Goal: Find specific page/section: Find specific page/section

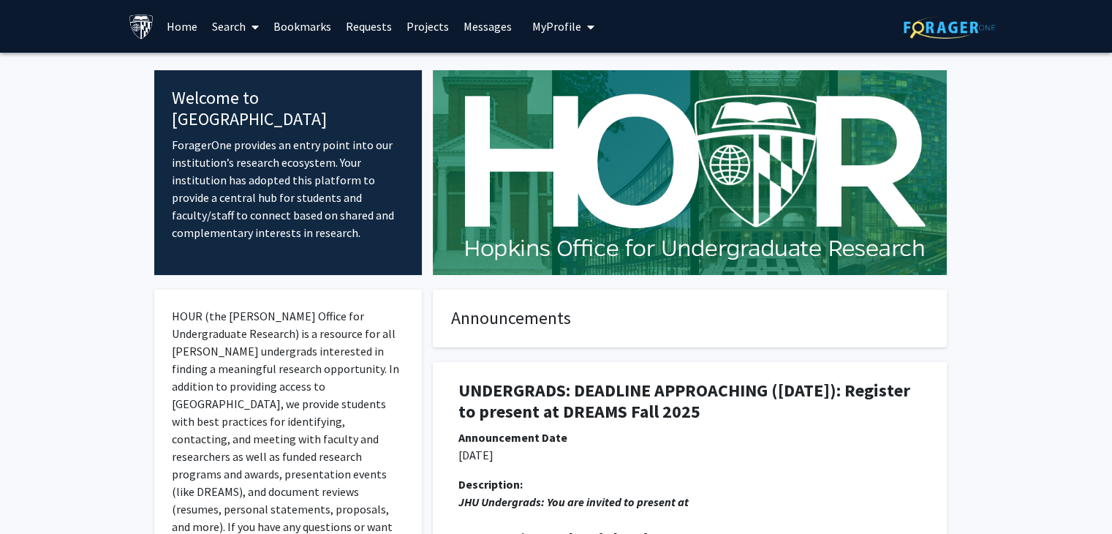
click at [378, 30] on link "Requests" at bounding box center [368, 26] width 61 height 51
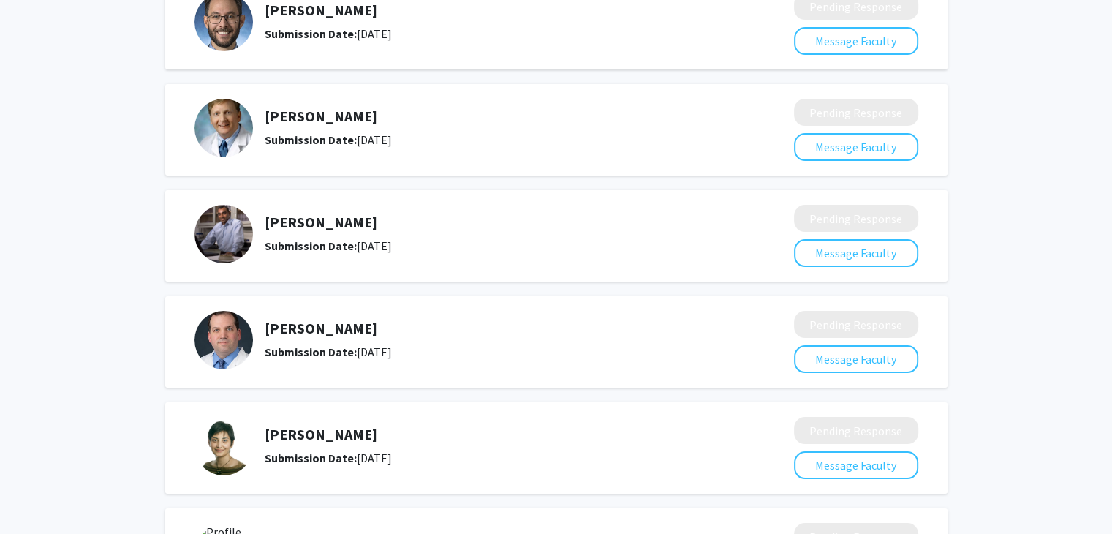
scroll to position [152, 0]
click at [890, 251] on button "Message Faculty" at bounding box center [856, 252] width 124 height 28
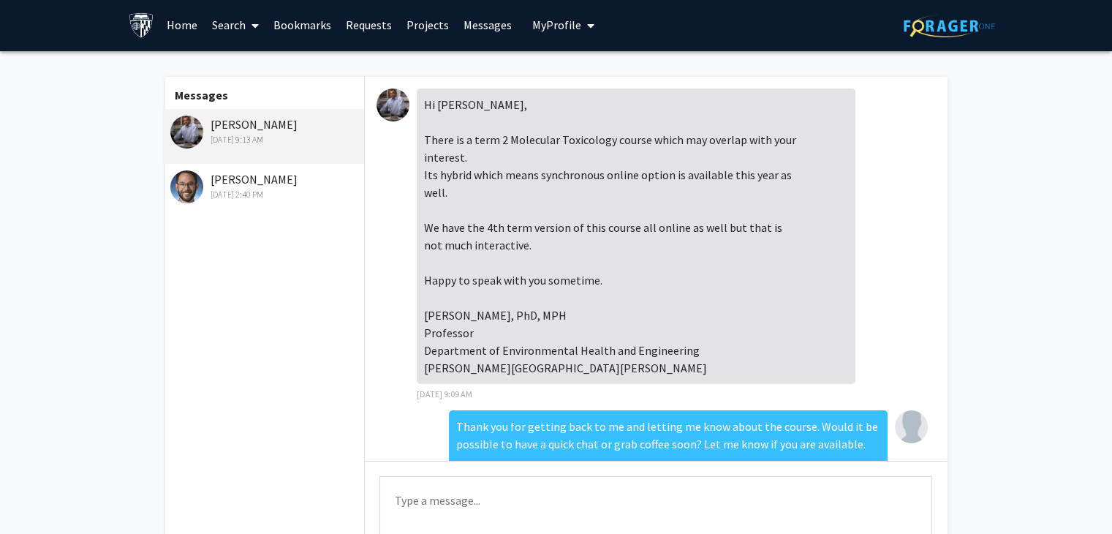
scroll to position [2, 0]
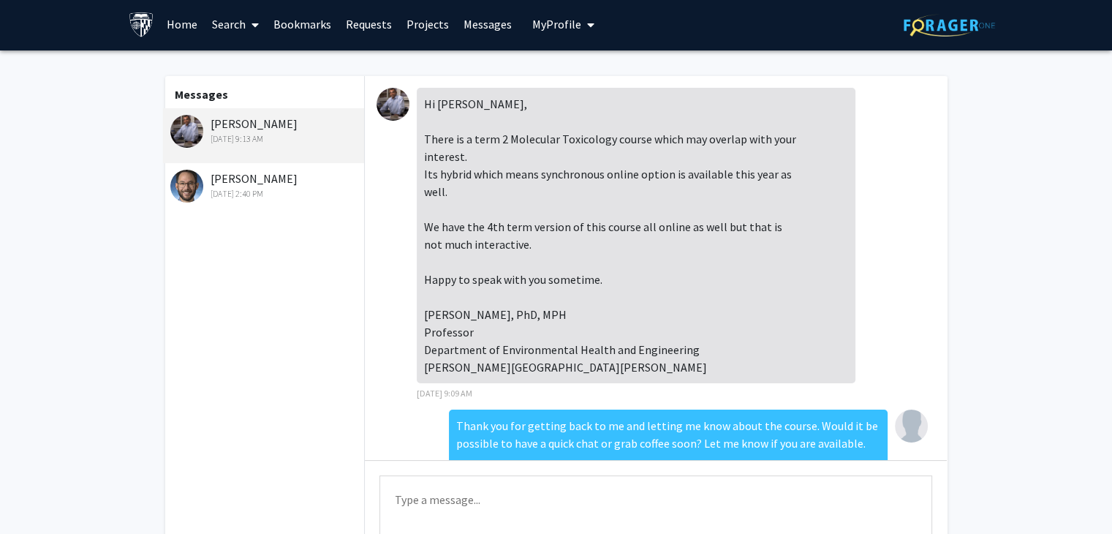
click at [500, 27] on link "Messages" at bounding box center [487, 24] width 63 height 51
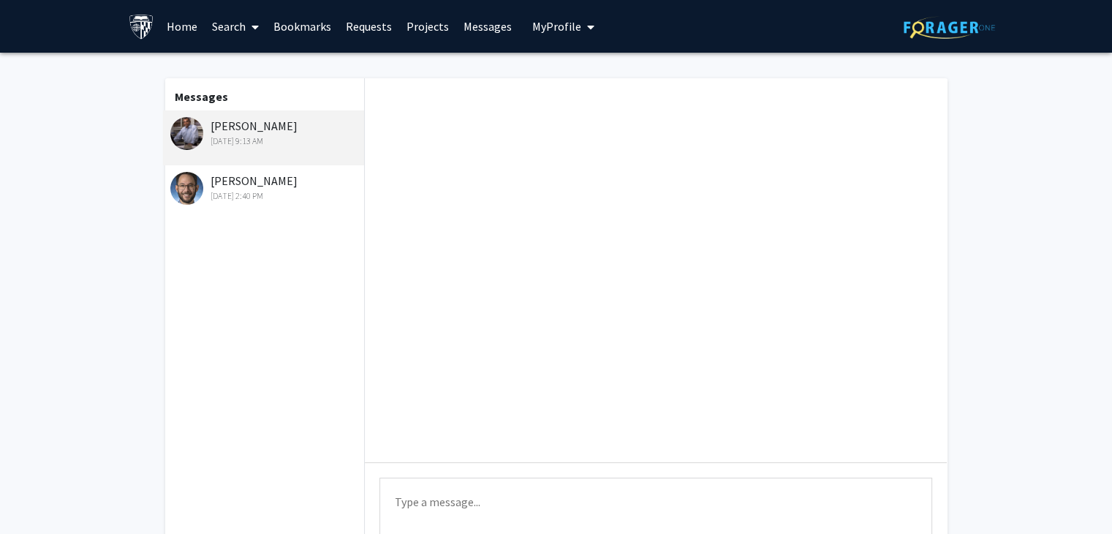
scroll to position [575, 0]
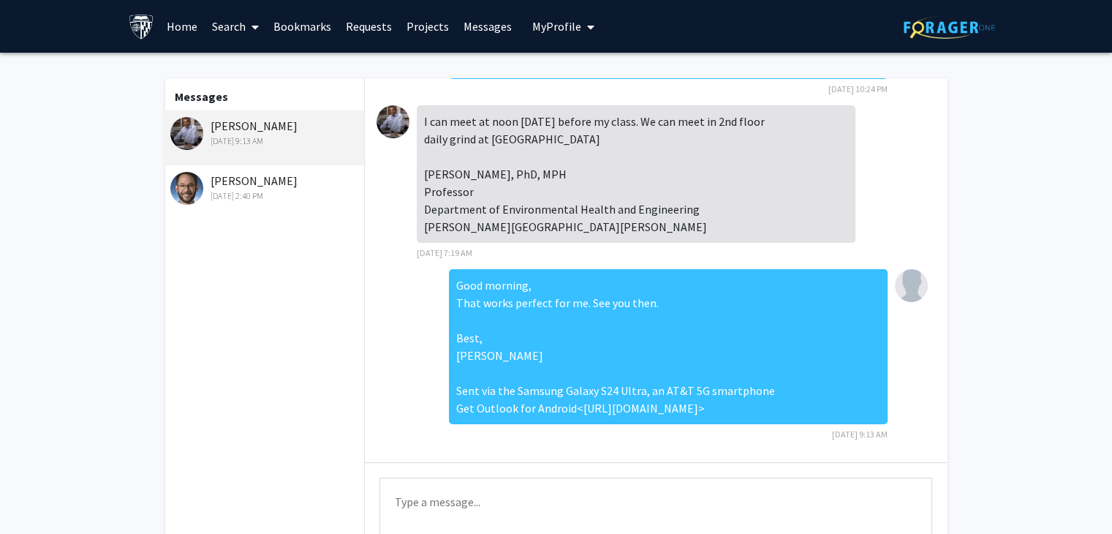
click at [380, 31] on link "Requests" at bounding box center [368, 26] width 61 height 51
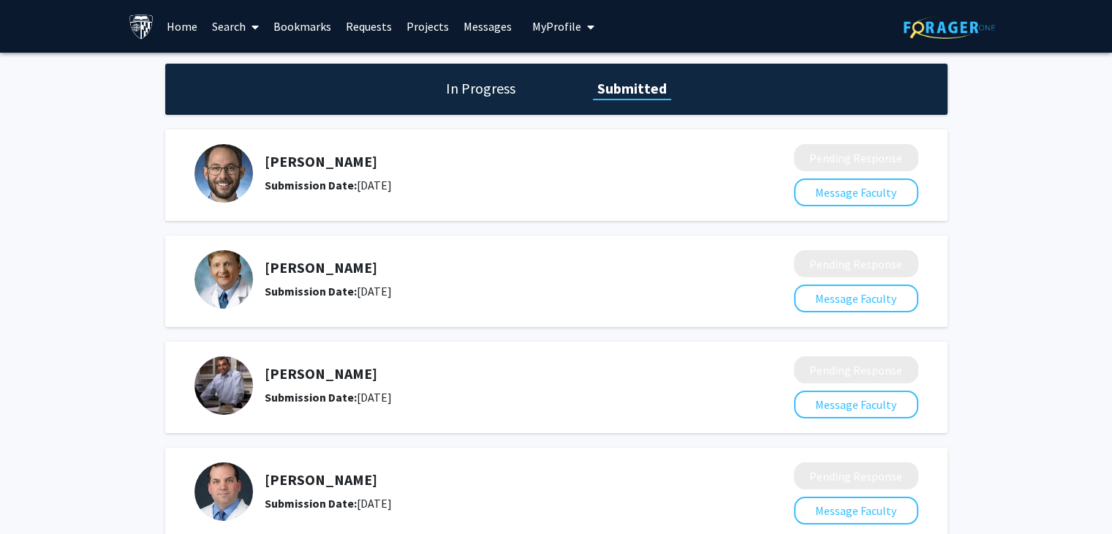
click at [238, 381] on img at bounding box center [223, 385] width 58 height 58
click at [310, 24] on link "Bookmarks" at bounding box center [302, 26] width 72 height 51
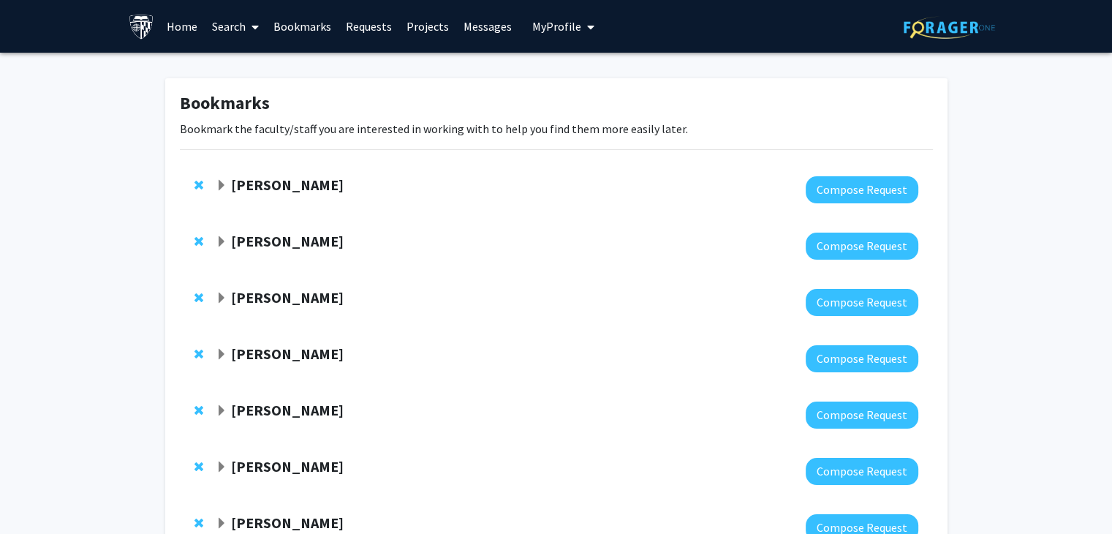
click at [382, 23] on link "Requests" at bounding box center [368, 26] width 61 height 51
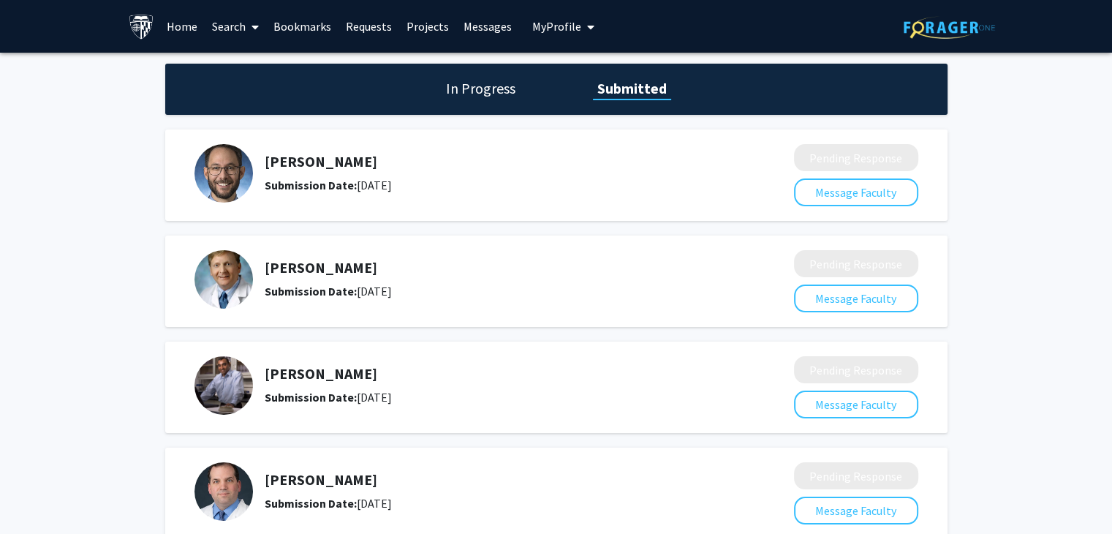
click at [318, 372] on h5 "[PERSON_NAME]" at bounding box center [491, 374] width 452 height 18
click at [818, 395] on button "Message Faculty" at bounding box center [856, 404] width 124 height 28
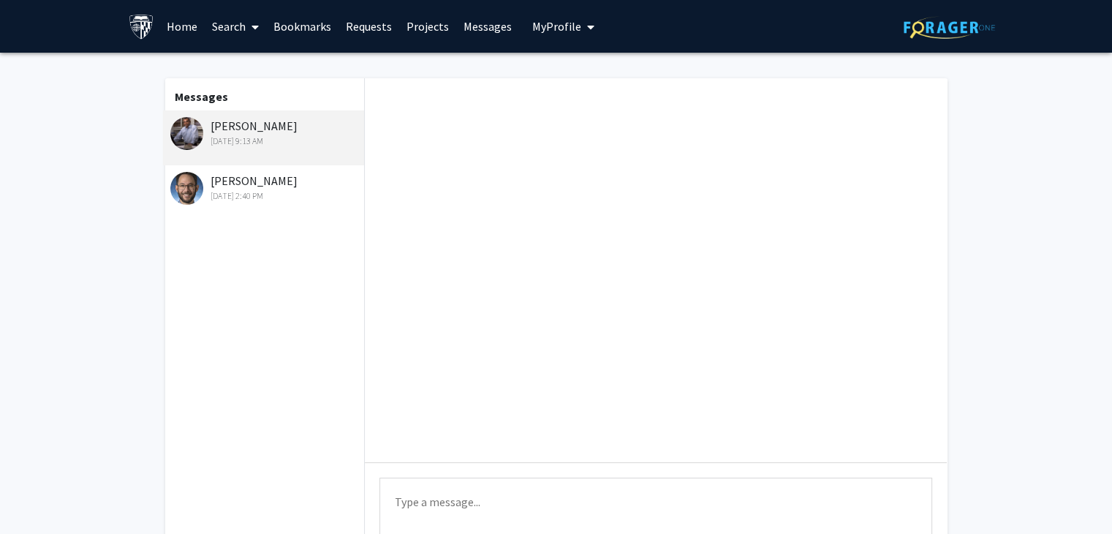
scroll to position [575, 0]
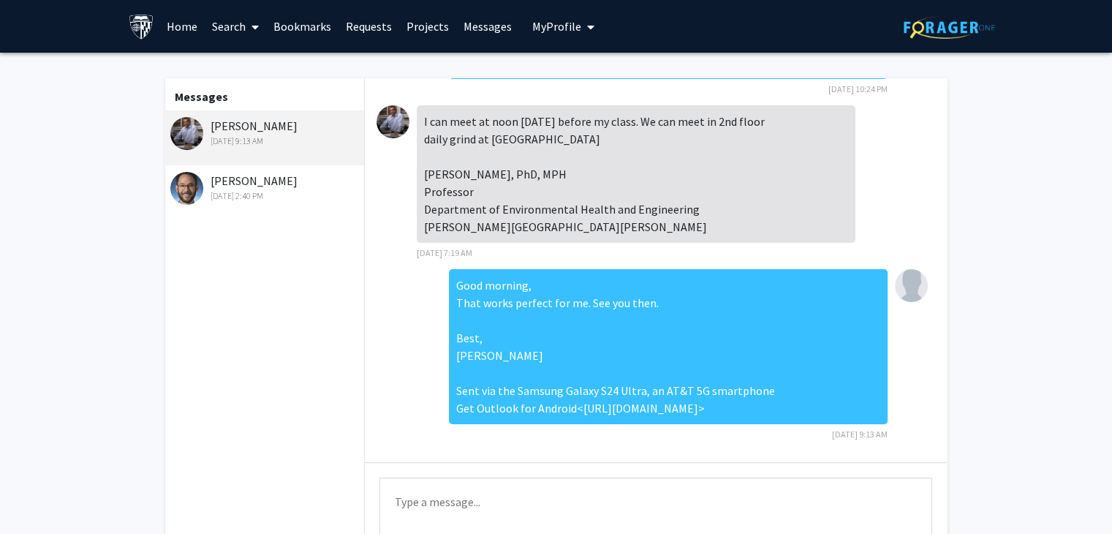
click at [390, 105] on img at bounding box center [392, 121] width 33 height 33
click at [189, 137] on img at bounding box center [186, 133] width 33 height 33
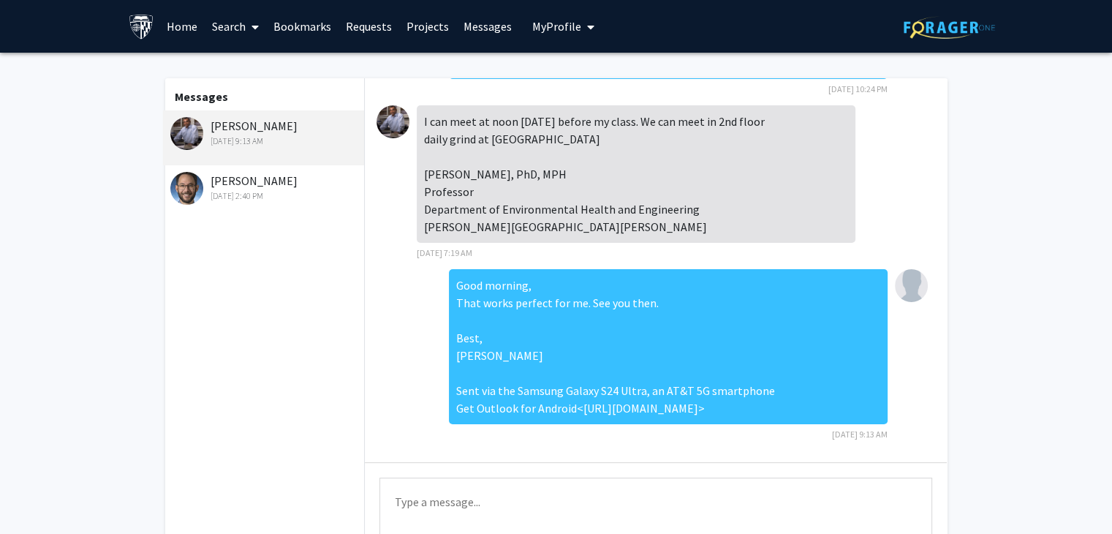
click at [189, 137] on img at bounding box center [186, 133] width 33 height 33
drag, startPoint x: 189, startPoint y: 137, endPoint x: 239, endPoint y: 17, distance: 129.8
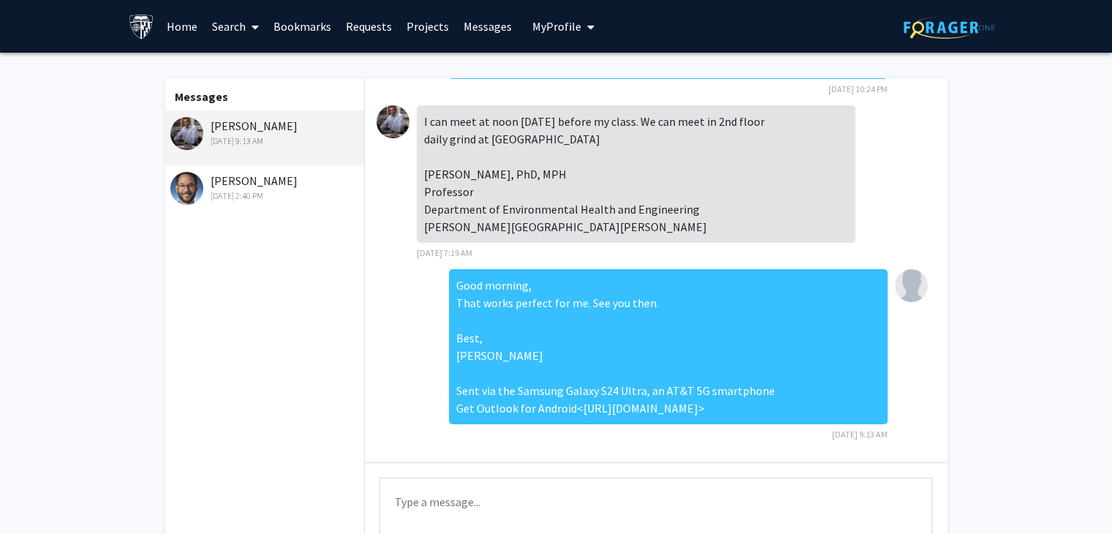
click at [239, 17] on div "Skip navigation Home Search Bookmarks Requests Projects Messages My Profile [PE…" at bounding box center [556, 333] width 1112 height 667
click at [239, 17] on link "Search" at bounding box center [235, 26] width 61 height 51
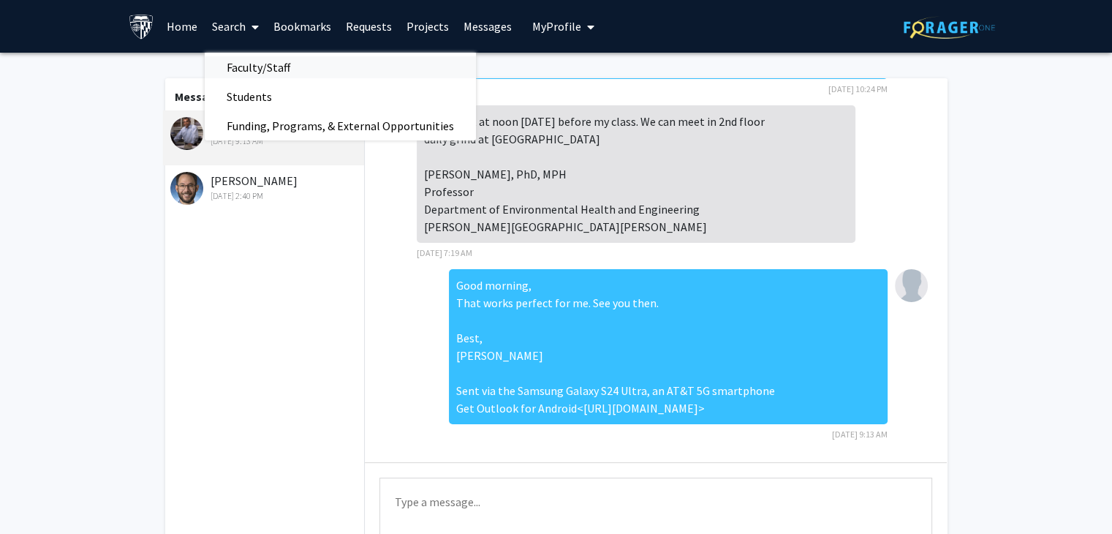
click at [273, 71] on span "Faculty/Staff" at bounding box center [258, 67] width 107 height 29
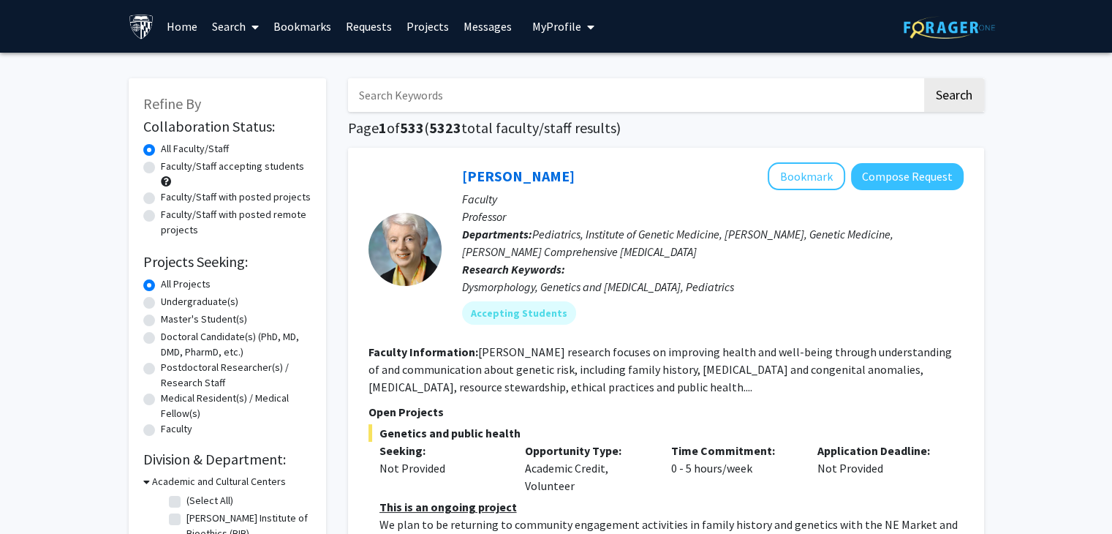
click at [433, 83] on input "Search Keywords" at bounding box center [635, 95] width 574 height 34
type input "[PERSON_NAME]"
click at [924, 78] on button "Search" at bounding box center [954, 95] width 60 height 34
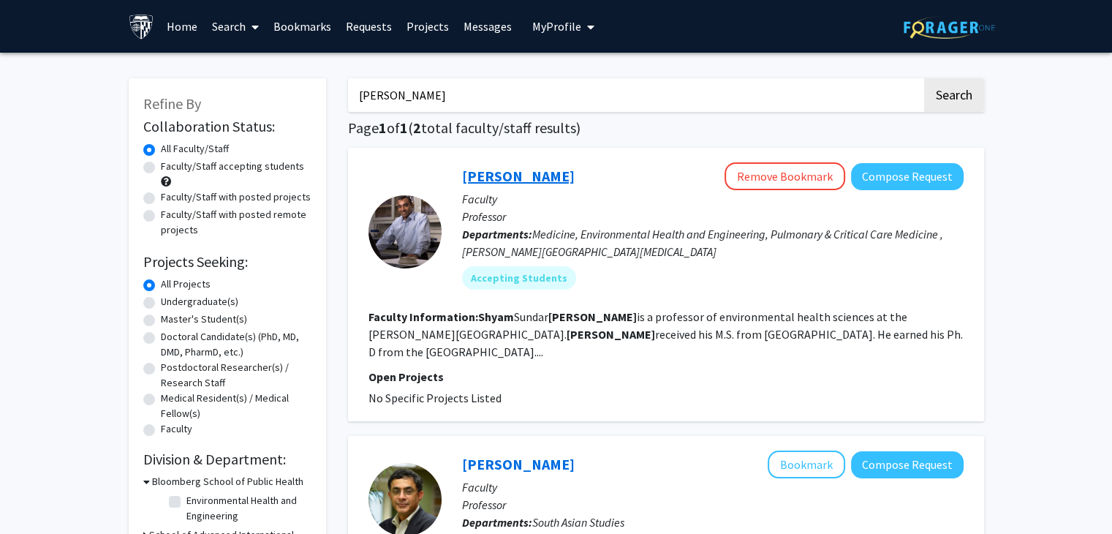
click at [508, 176] on link "[PERSON_NAME]" at bounding box center [518, 176] width 113 height 18
